Goal: Task Accomplishment & Management: Use online tool/utility

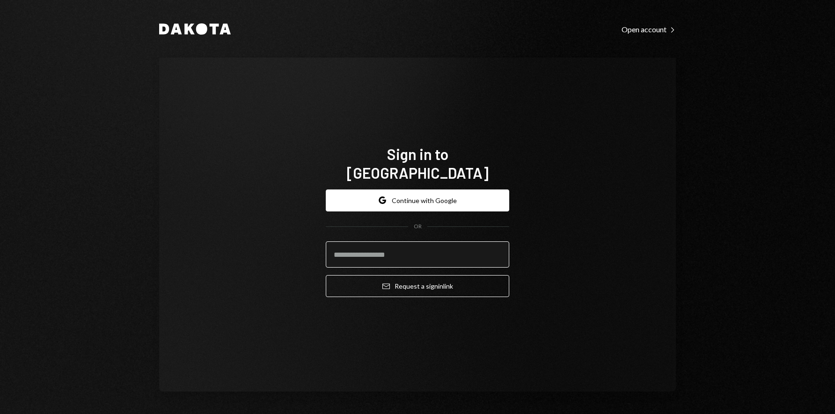
click at [440, 246] on input "email" at bounding box center [417, 255] width 183 height 26
type input "**********"
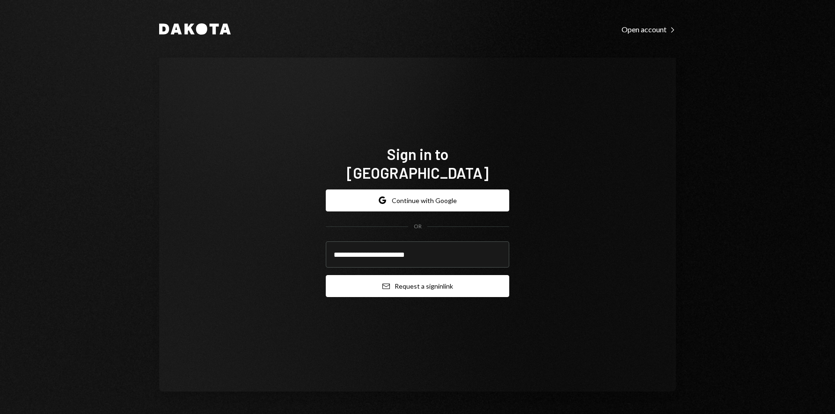
click at [432, 275] on button "Email Request a sign in link" at bounding box center [417, 286] width 183 height 22
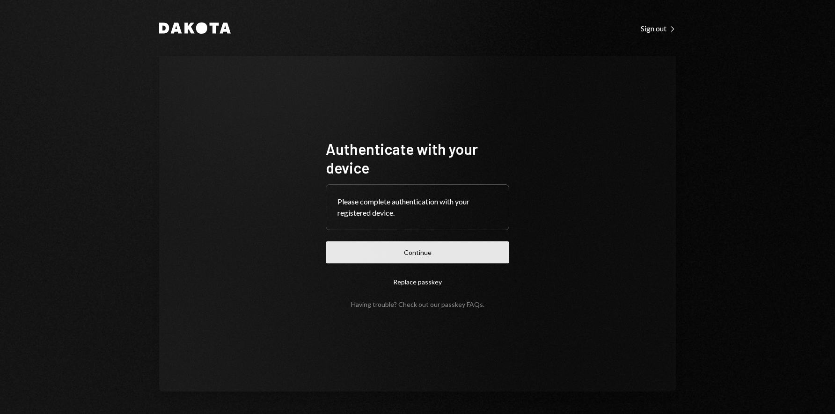
click at [425, 252] on button "Continue" at bounding box center [417, 253] width 183 height 22
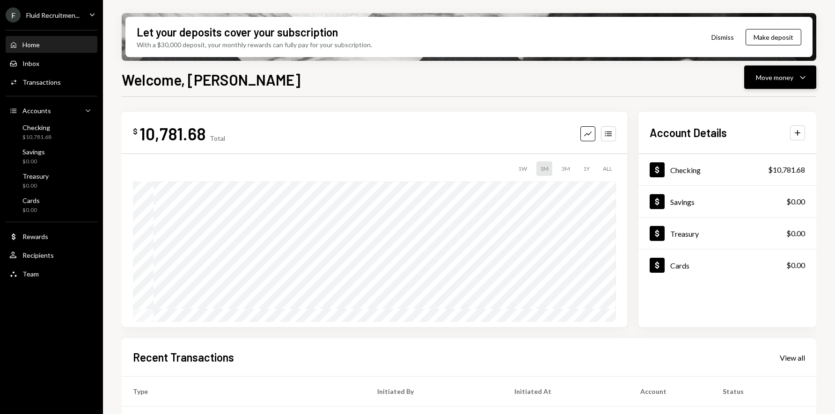
click at [785, 81] on div "Move money" at bounding box center [774, 78] width 37 height 10
click at [770, 124] on div "Transfer" at bounding box center [773, 127] width 68 height 10
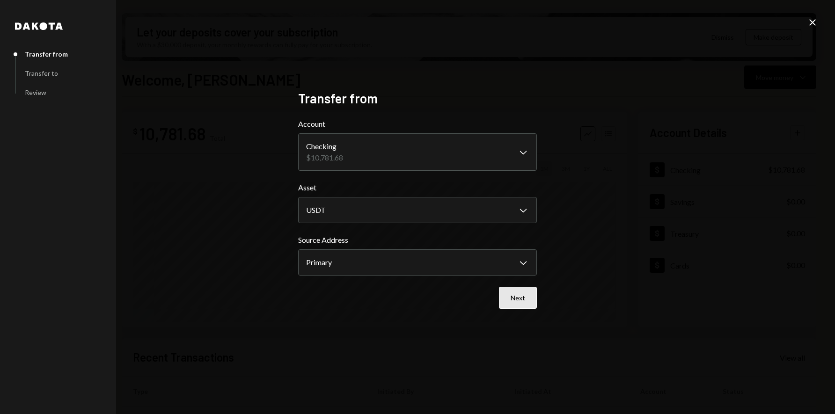
click at [523, 299] on button "Next" at bounding box center [518, 298] width 38 height 22
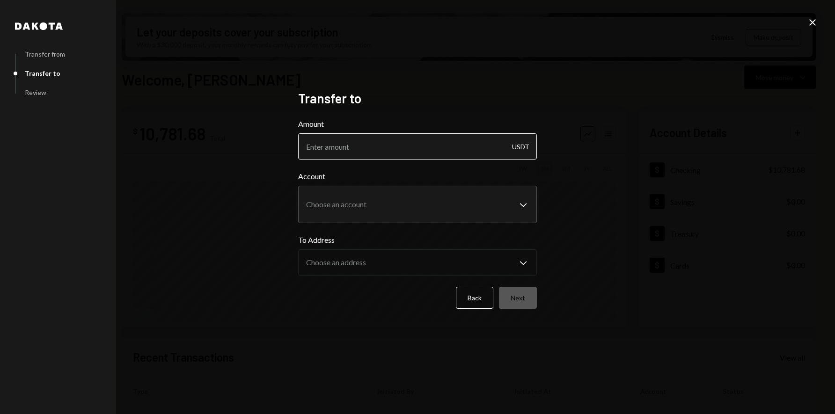
click at [441, 145] on input "Amount" at bounding box center [417, 146] width 239 height 26
click at [353, 207] on body "F Fluid Recruitmen... Caret Down Home Home Inbox Inbox Activities Transactions …" at bounding box center [417, 207] width 835 height 414
click at [253, 192] on div "**********" at bounding box center [417, 207] width 835 height 414
click at [483, 294] on button "Back" at bounding box center [474, 298] width 37 height 22
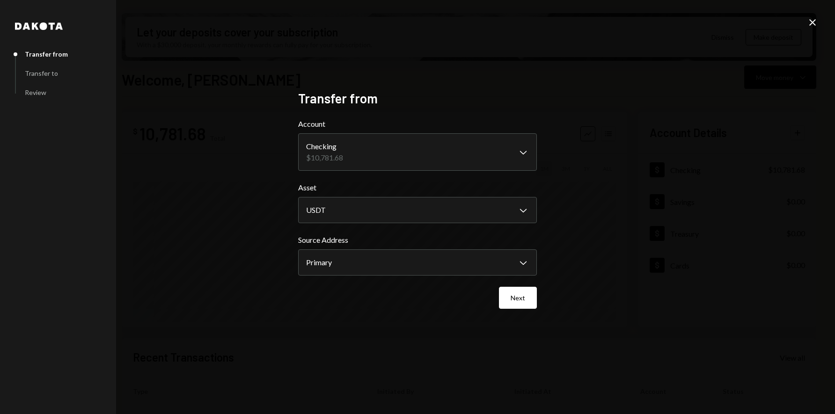
click at [812, 22] on icon at bounding box center [812, 22] width 7 height 7
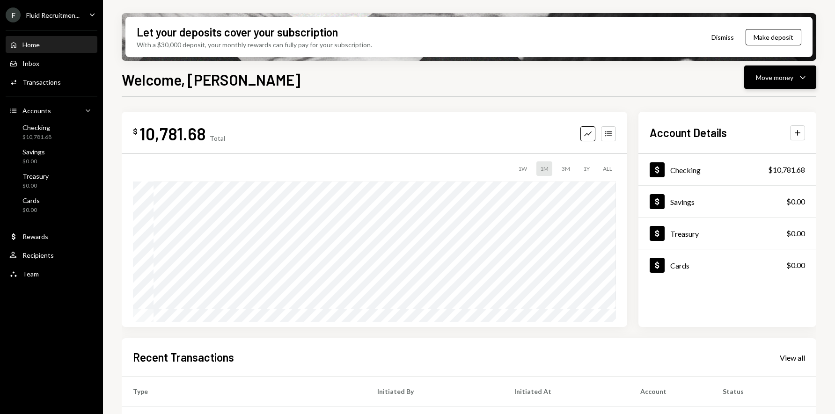
click at [803, 80] on icon "Caret Down" at bounding box center [802, 77] width 11 height 11
click at [768, 178] on div "Swap stablecoins" at bounding box center [773, 177] width 68 height 10
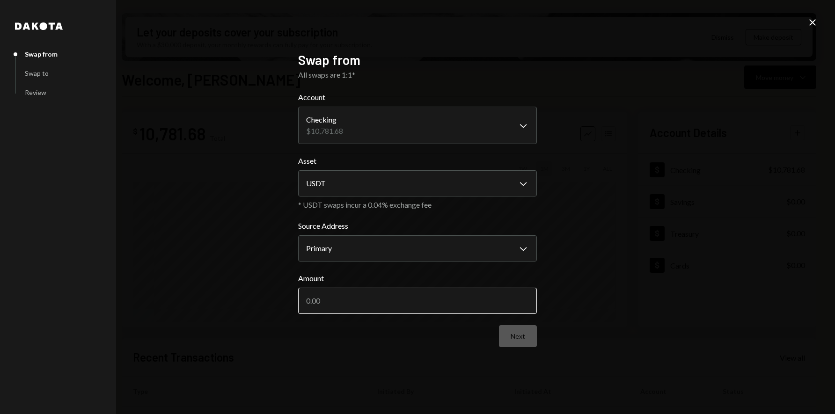
click at [379, 297] on input "Amount" at bounding box center [417, 301] width 239 height 26
click at [323, 300] on input "Amount" at bounding box center [417, 301] width 239 height 26
type input "5000"
click at [529, 335] on button "Next" at bounding box center [518, 336] width 38 height 22
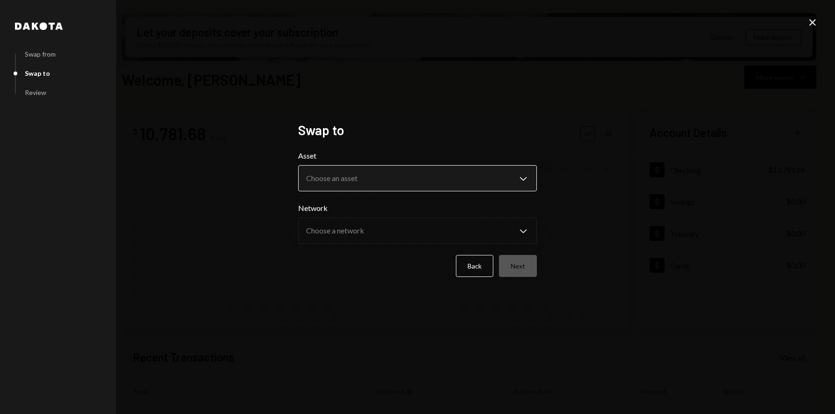
click at [387, 183] on body "F Fluid Recruitmen... Caret Down Home Home Inbox Inbox Activities Transactions …" at bounding box center [417, 207] width 835 height 414
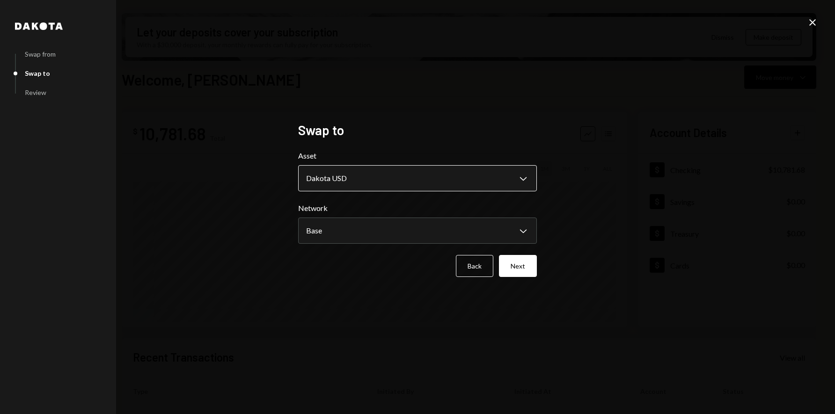
click at [365, 186] on body "F Fluid Recruitmen... Caret Down Home Home Inbox Inbox Activities Transactions …" at bounding box center [417, 207] width 835 height 414
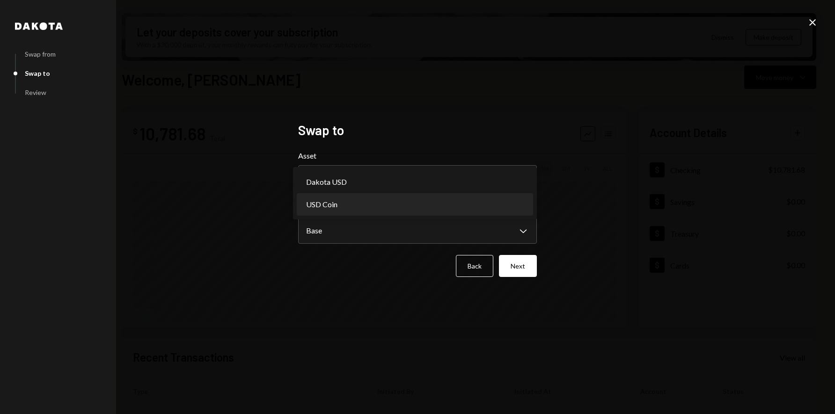
select select "****"
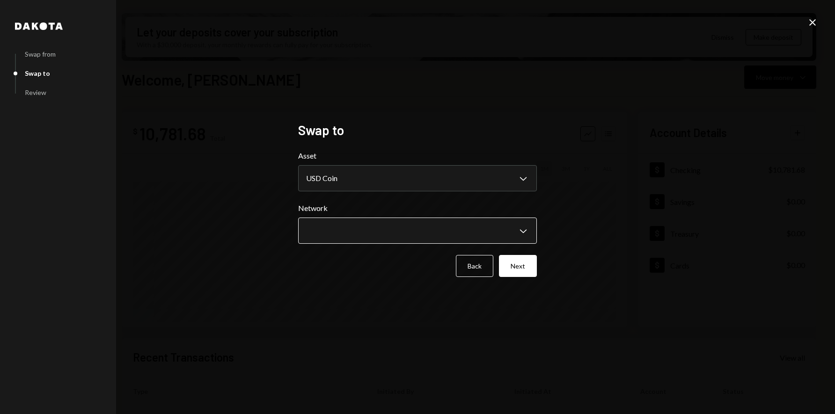
click at [347, 233] on body "F Fluid Recruitmen... Caret Down Home Home Inbox Inbox Activities Transactions …" at bounding box center [417, 207] width 835 height 414
click at [517, 265] on button "Next" at bounding box center [518, 266] width 38 height 22
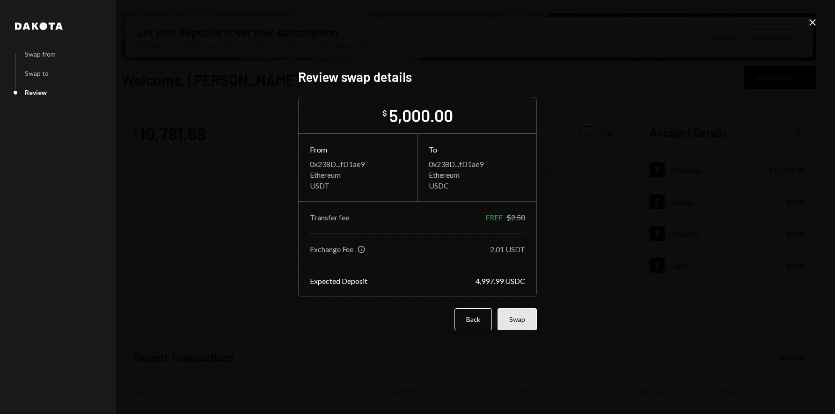
click at [520, 320] on button "Swap" at bounding box center [517, 319] width 39 height 22
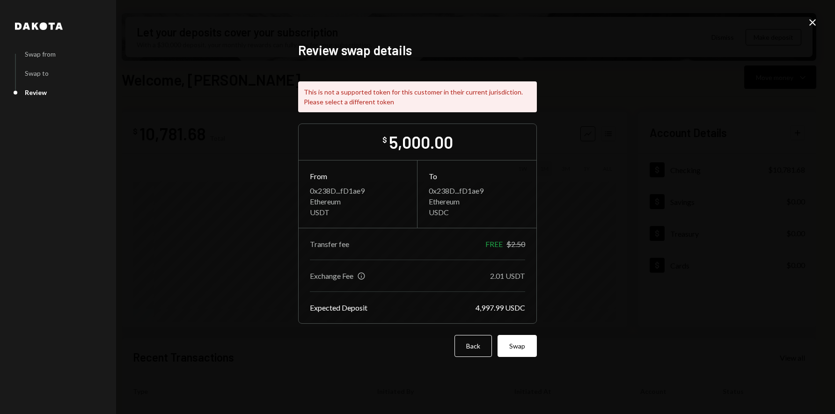
click at [813, 25] on icon "Close" at bounding box center [812, 22] width 11 height 11
